Goal: Check status

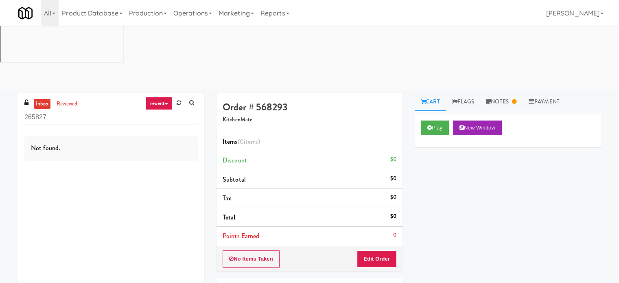
drag, startPoint x: 199, startPoint y: 84, endPoint x: 255, endPoint y: 184, distance: 113.9
drag, startPoint x: 255, startPoint y: 184, endPoint x: 489, endPoint y: 249, distance: 242.9
click at [488, 249] on div "Play New Window Primary Flag Clear Flag if unable to determine what was taken o…" at bounding box center [508, 266] width 186 height 305
drag, startPoint x: 204, startPoint y: 9, endPoint x: 202, endPoint y: 26, distance: 17.6
click at [204, 9] on link "Operations" at bounding box center [192, 13] width 45 height 26
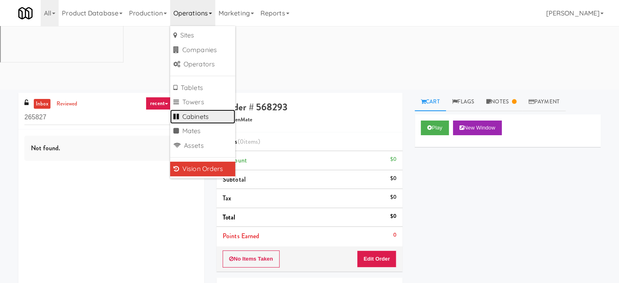
click at [196, 116] on link "Cabinets" at bounding box center [202, 116] width 65 height 15
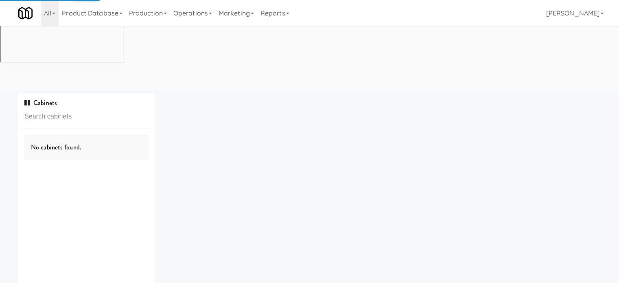
click at [101, 109] on input "text" at bounding box center [86, 116] width 124 height 15
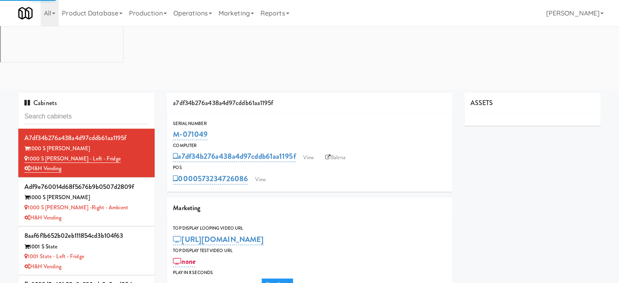
type input "Avant HP - Cooler - Middle"
type input "3"
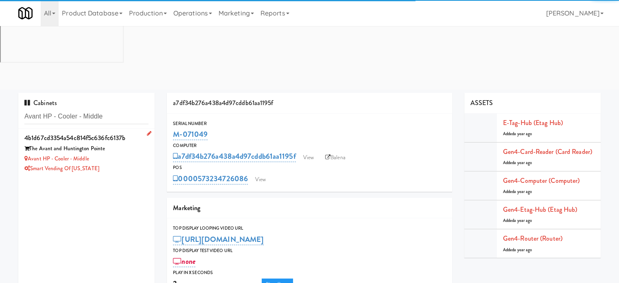
type input "Avant HP - Cooler - Middle"
click at [127, 132] on div "4b1d67cd3354a54c814f5c636fc6137b The Avant and Huntington Pointe Avant HP - Coo…" at bounding box center [86, 153] width 124 height 42
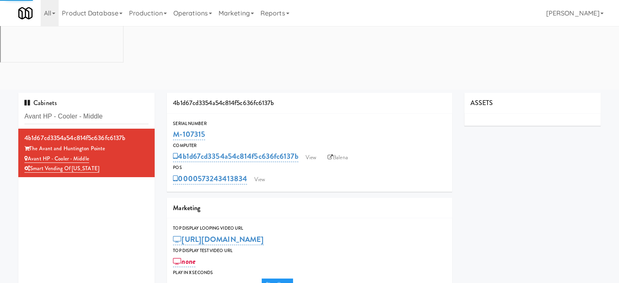
type input "3"
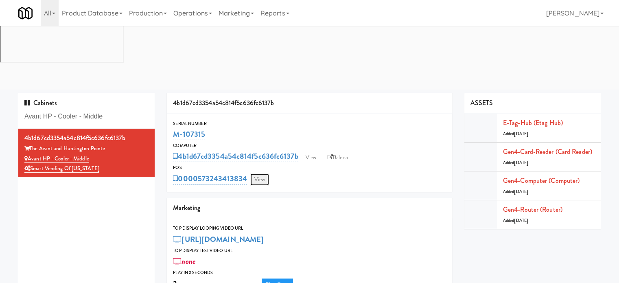
click at [256, 173] on link "View" at bounding box center [259, 179] width 19 height 12
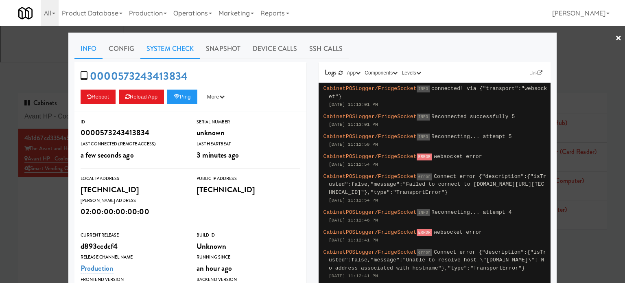
click at [172, 48] on link "System Check" at bounding box center [169, 49] width 59 height 20
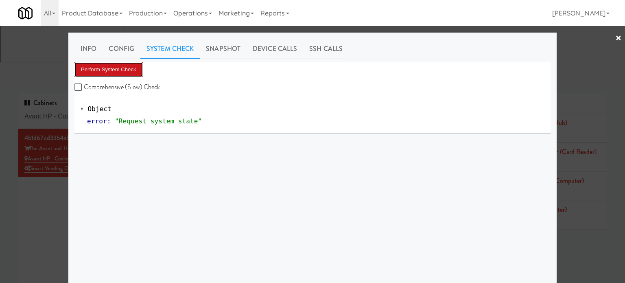
click at [118, 69] on button "Perform System Check" at bounding box center [108, 69] width 68 height 15
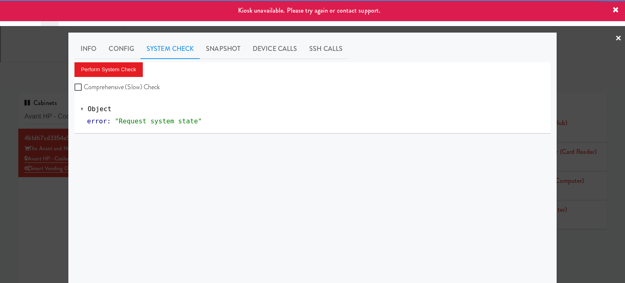
click at [48, 136] on div at bounding box center [312, 141] width 625 height 283
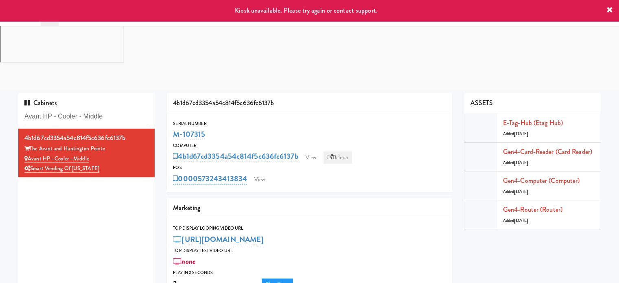
click at [337, 151] on link "Balena" at bounding box center [338, 157] width 28 height 12
